Goal: Task Accomplishment & Management: Manage account settings

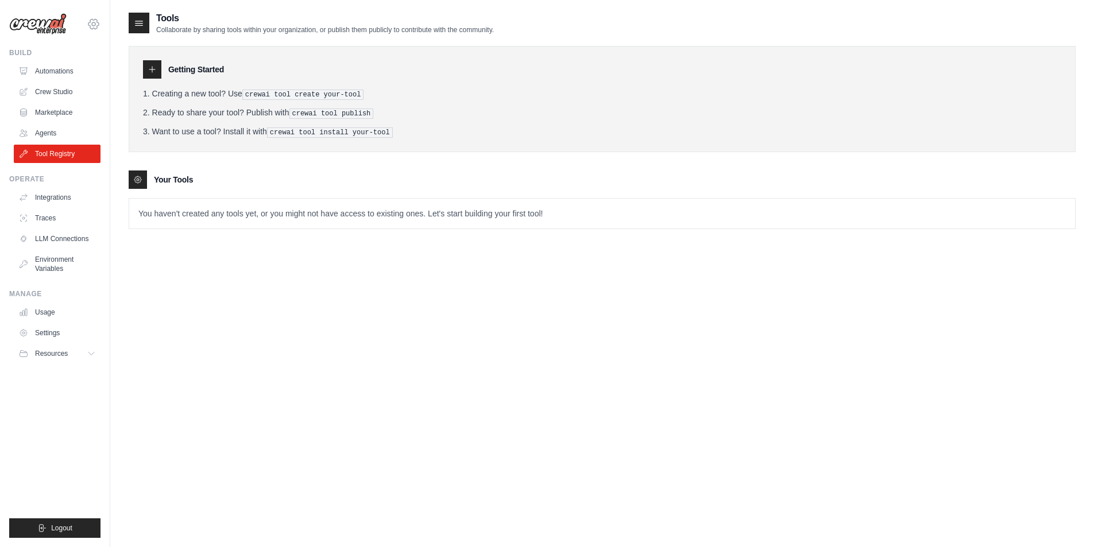
click at [95, 22] on icon at bounding box center [94, 24] width 14 height 14
click at [88, 76] on link "Settings" at bounding box center [93, 77] width 101 height 21
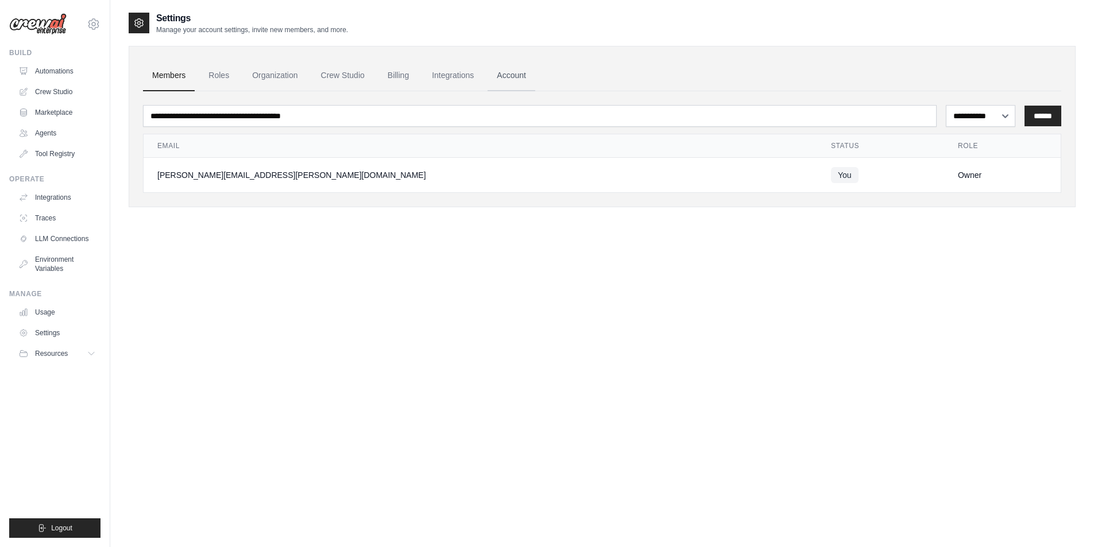
click at [502, 77] on link "Account" at bounding box center [512, 75] width 48 height 31
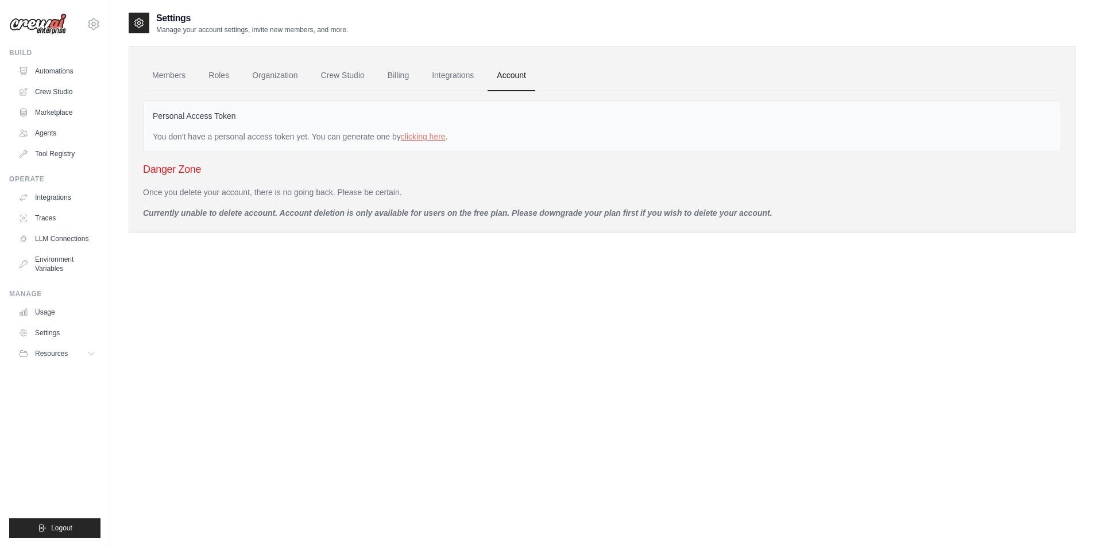
click at [457, 76] on link "Integrations" at bounding box center [453, 75] width 60 height 31
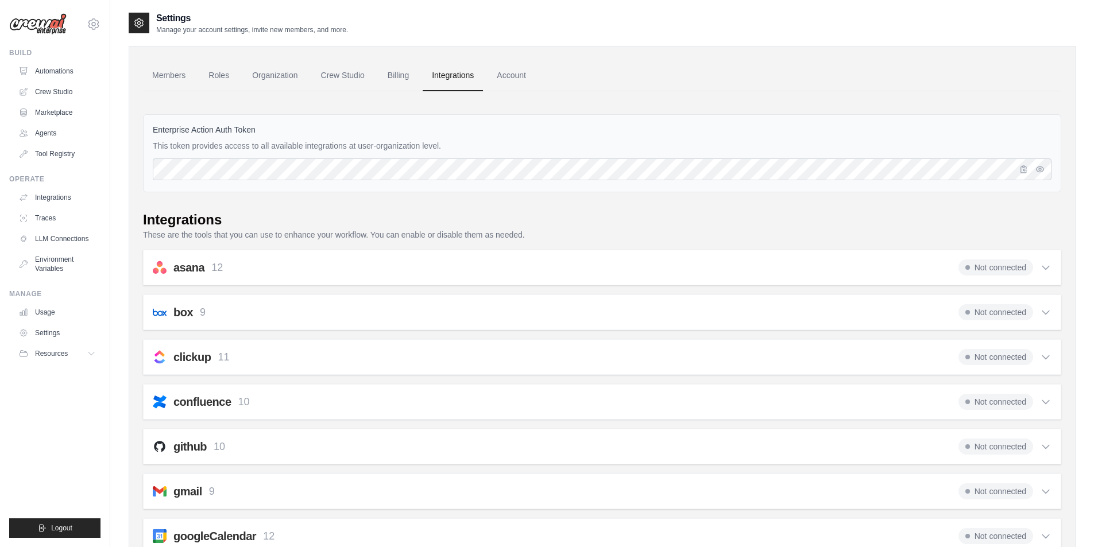
click at [39, 24] on img at bounding box center [37, 24] width 57 height 22
click at [49, 31] on img at bounding box center [37, 24] width 57 height 22
click at [30, 21] on img at bounding box center [37, 24] width 57 height 22
click at [786, 33] on div "Settings Manage your account settings, invite new members, and more." at bounding box center [602, 22] width 947 height 23
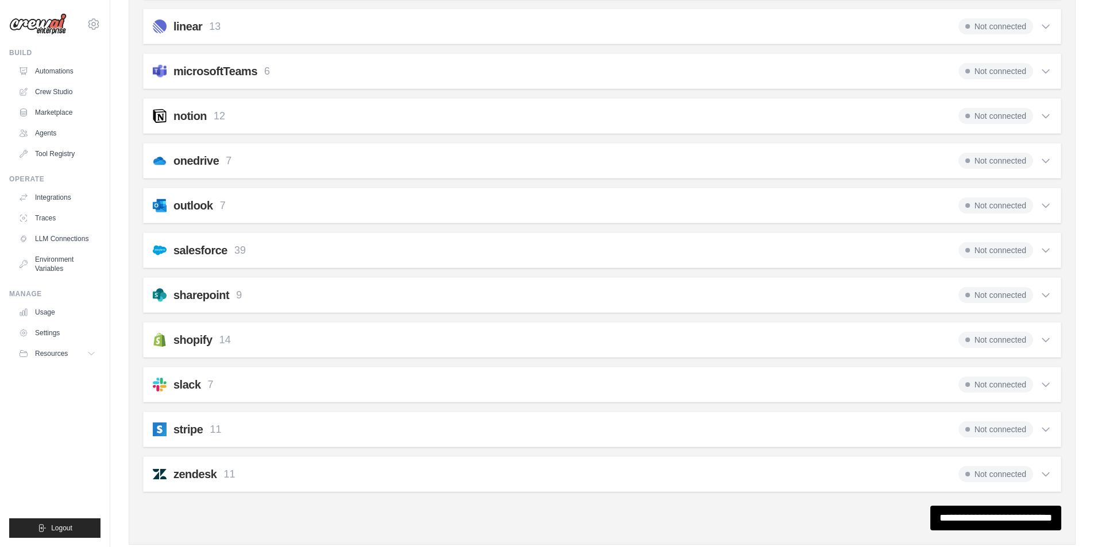
scroll to position [762, 0]
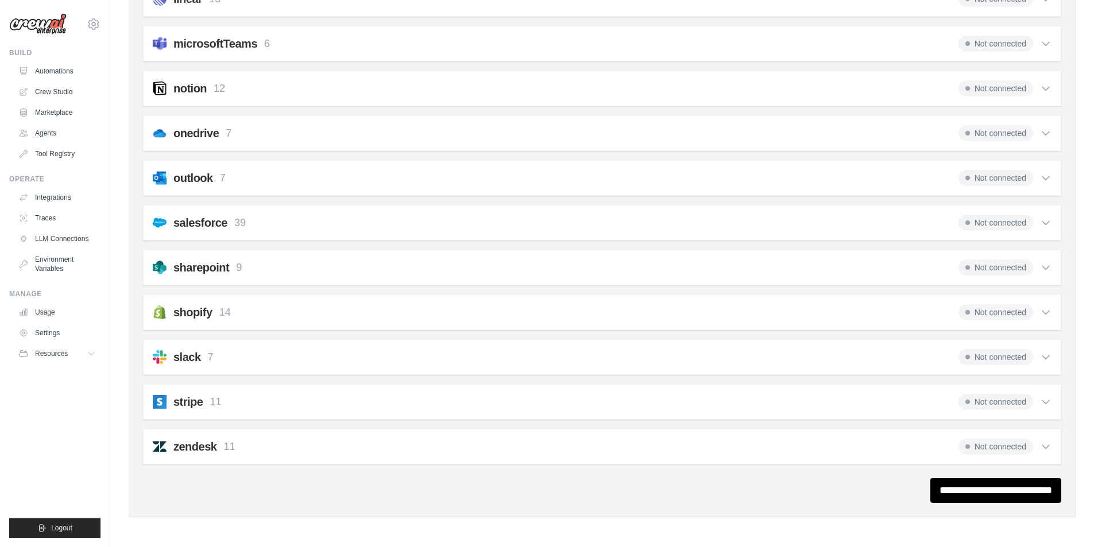
click at [235, 308] on div "shopify 14 Not connected" at bounding box center [602, 312] width 899 height 16
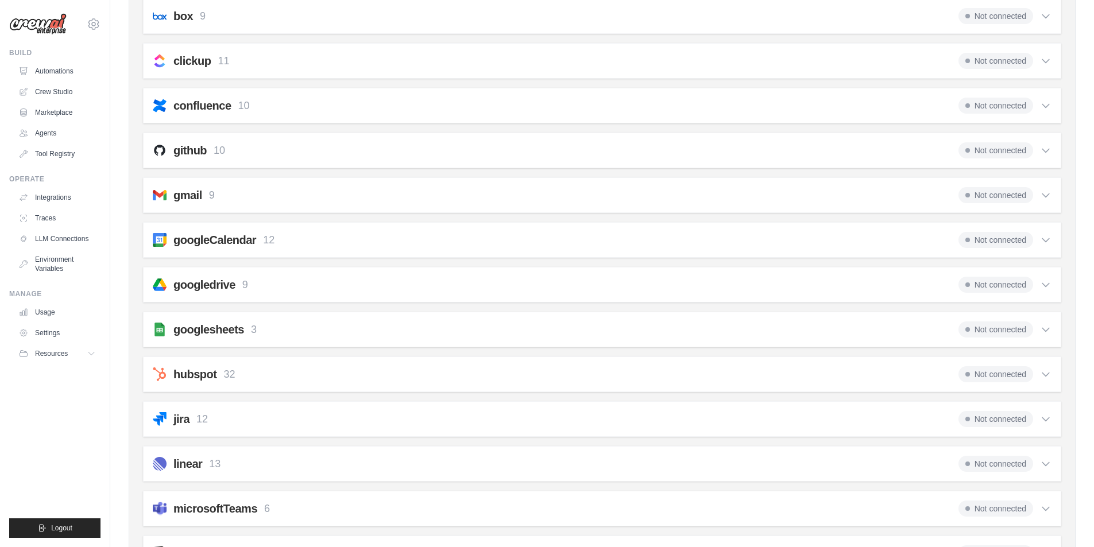
scroll to position [0, 0]
